Goal: Communication & Community: Connect with others

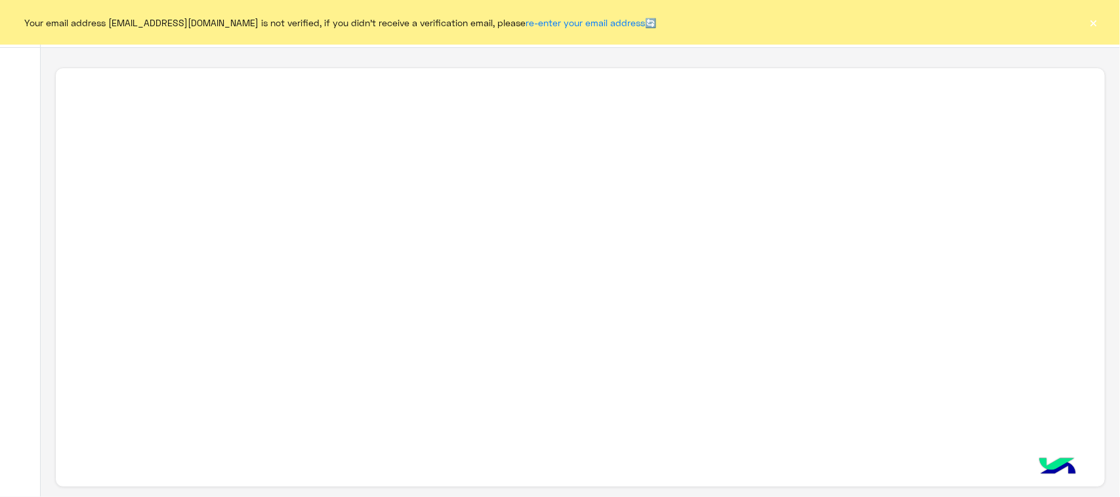
click at [1099, 20] on button "×" at bounding box center [1093, 22] width 13 height 13
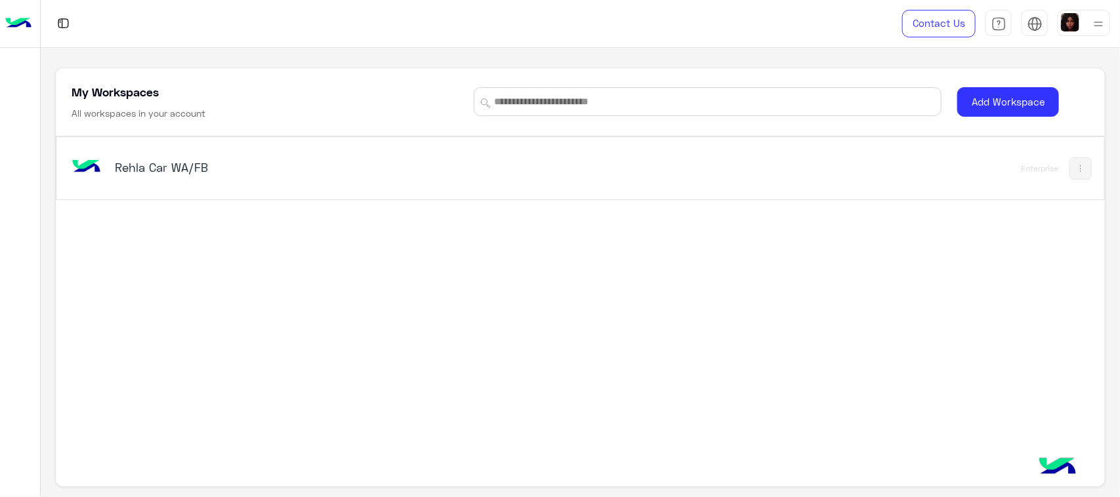
click at [68, 155] on div "Rehla Car WA/FB Enterprise" at bounding box center [579, 168] width 1047 height 62
click at [82, 159] on img at bounding box center [86, 167] width 35 height 35
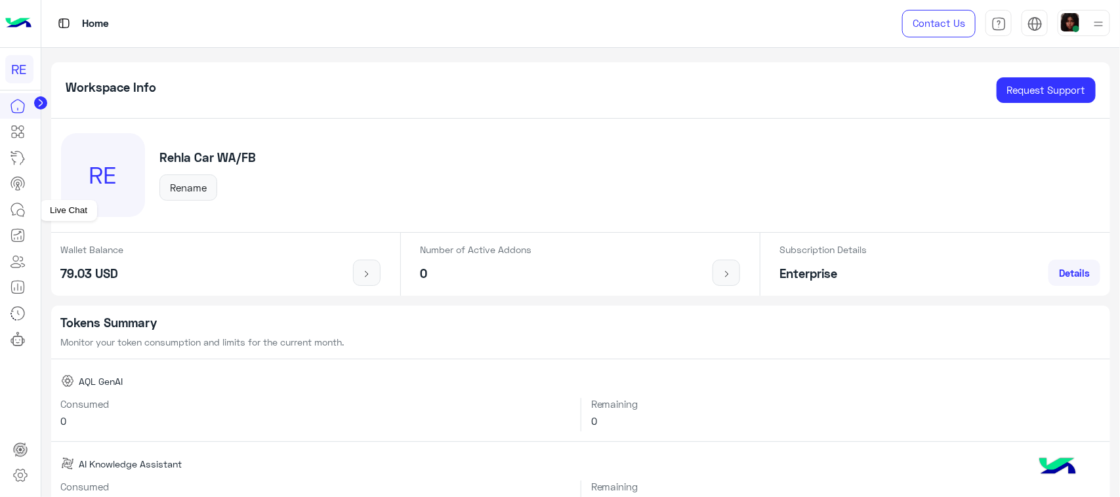
click at [14, 208] on icon at bounding box center [18, 210] width 16 height 16
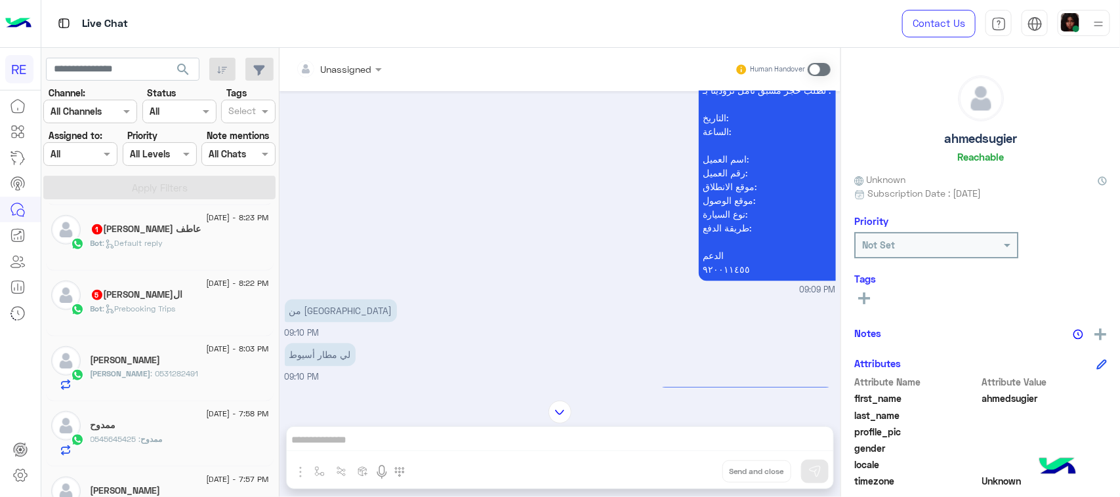
scroll to position [656, 0]
click at [186, 327] on div "[PERSON_NAME] : 0531282491" at bounding box center [180, 315] width 178 height 23
